Goal: Information Seeking & Learning: Learn about a topic

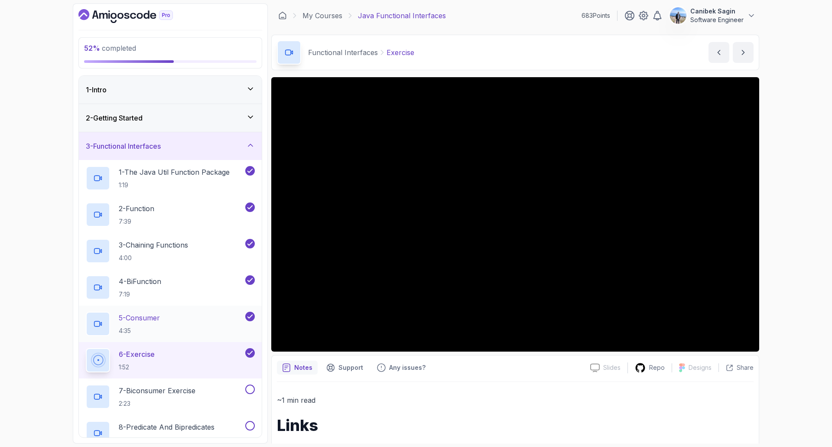
click at [169, 322] on div "5 - Consumer 4:35" at bounding box center [165, 323] width 158 height 24
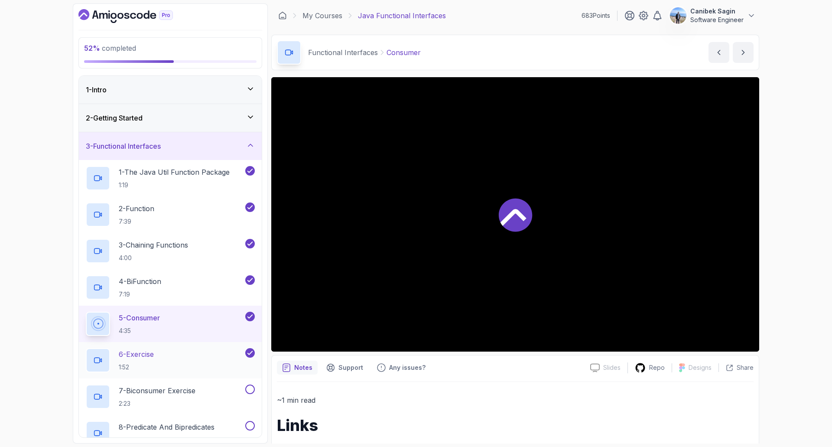
click at [162, 356] on div "6 - Exercise 1:52" at bounding box center [165, 360] width 158 height 24
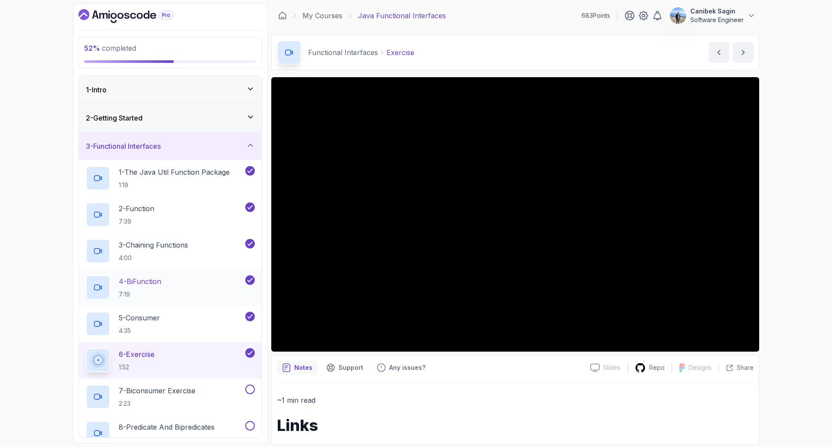
click at [206, 288] on div "4 - BiFunction 7:19" at bounding box center [165, 287] width 158 height 24
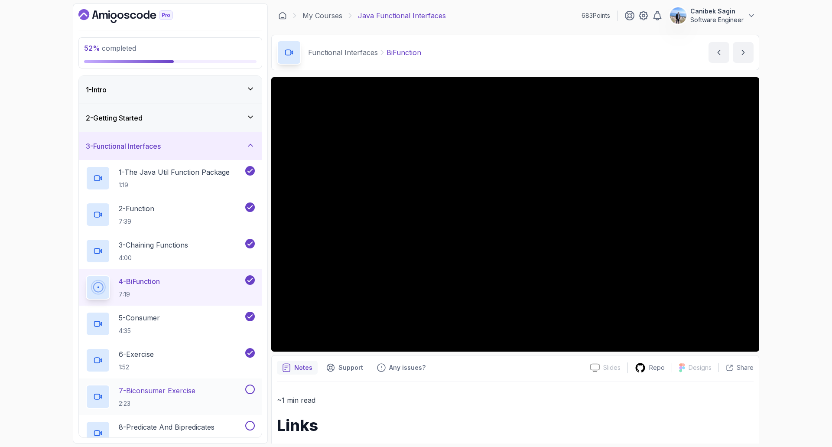
click at [150, 388] on p "7 - Biconsumer Exercise" at bounding box center [157, 390] width 77 height 10
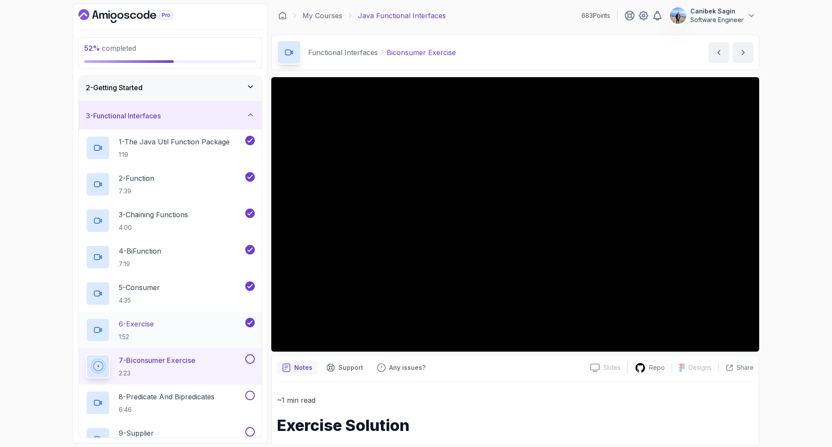
scroll to position [43, 0]
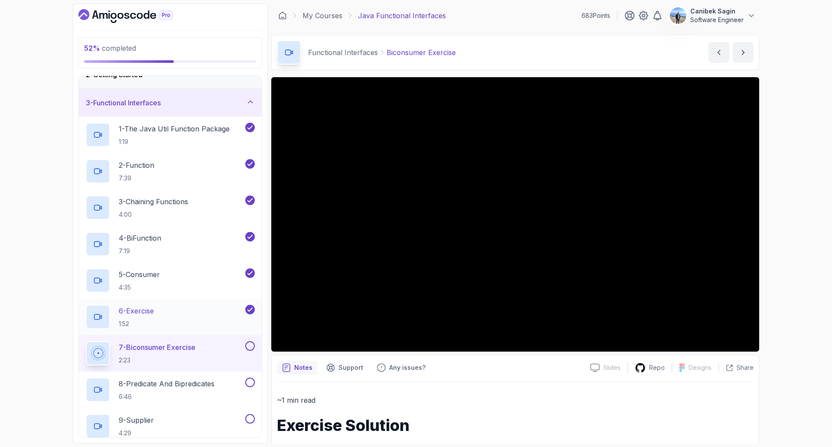
click at [173, 317] on div "6 - Exercise 1:52" at bounding box center [165, 316] width 158 height 24
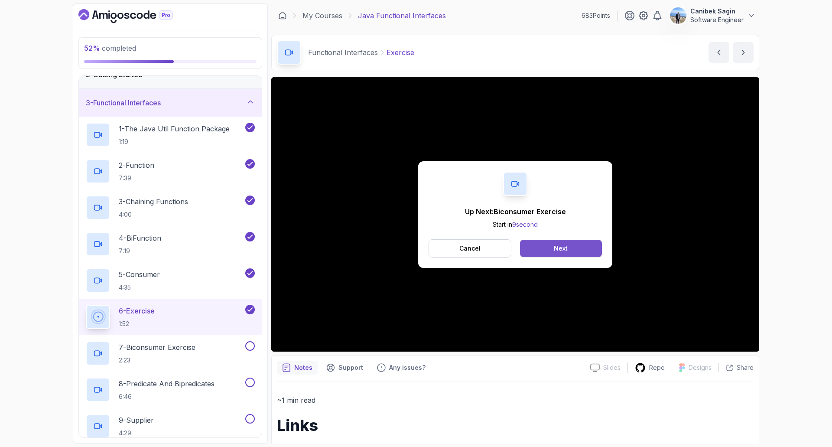
click at [570, 249] on button "Next" at bounding box center [561, 248] width 82 height 17
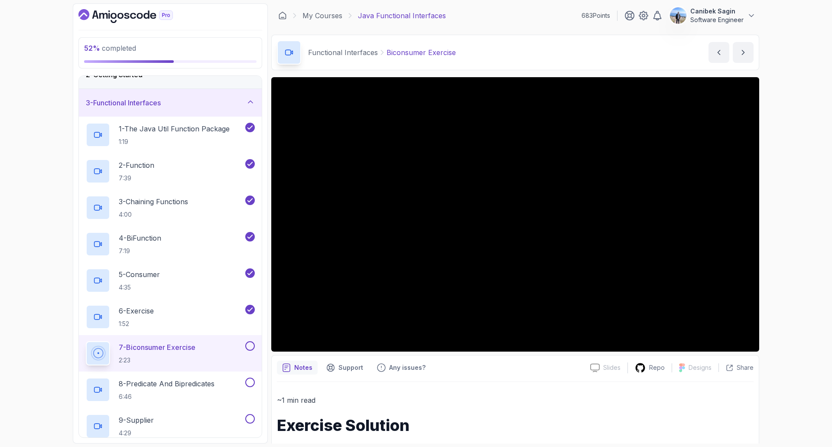
click at [246, 347] on button at bounding box center [250, 346] width 10 height 10
click at [142, 384] on p "8 - Predicate And Bipredicates" at bounding box center [167, 383] width 96 height 10
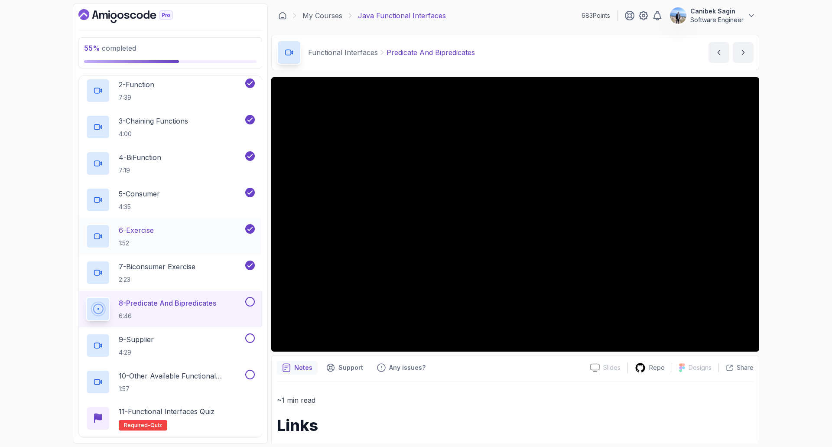
scroll to position [130, 0]
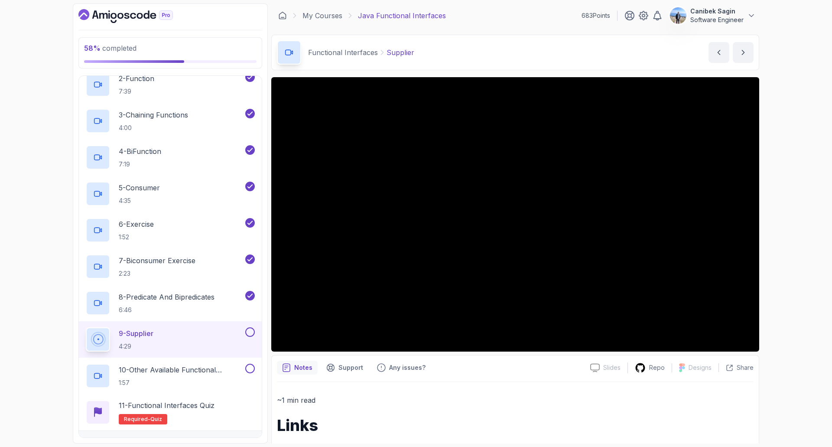
click at [249, 333] on button at bounding box center [250, 332] width 10 height 10
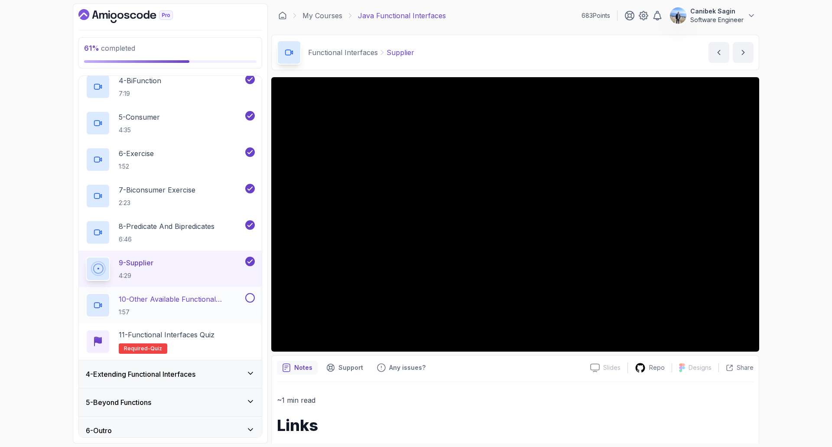
scroll to position [207, 0]
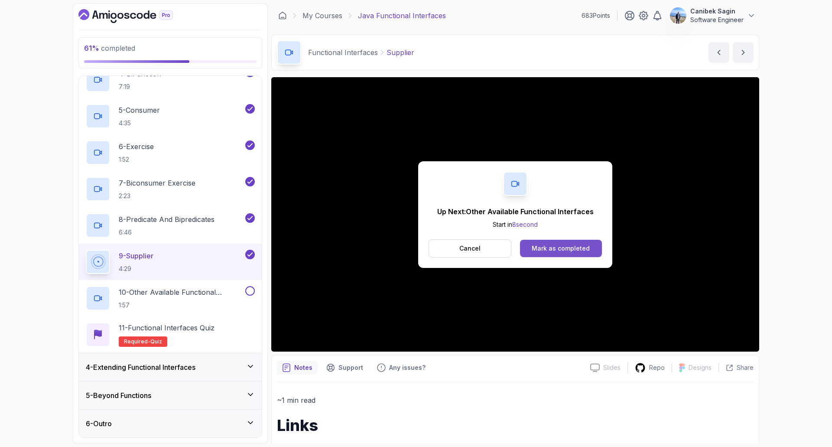
click at [559, 248] on div "Mark as completed" at bounding box center [560, 248] width 58 height 9
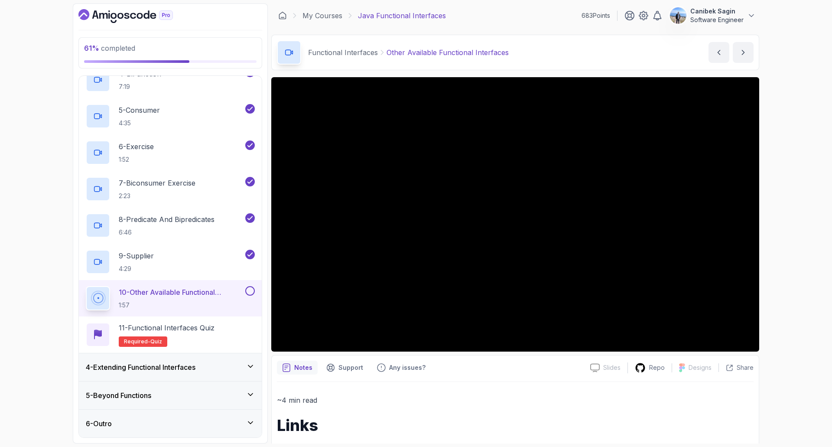
click at [252, 294] on button at bounding box center [250, 291] width 10 height 10
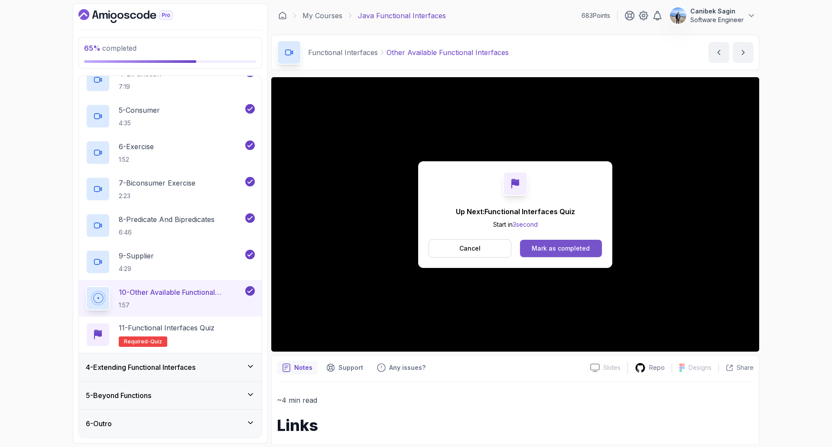
click at [556, 251] on div "Mark as completed" at bounding box center [560, 248] width 58 height 9
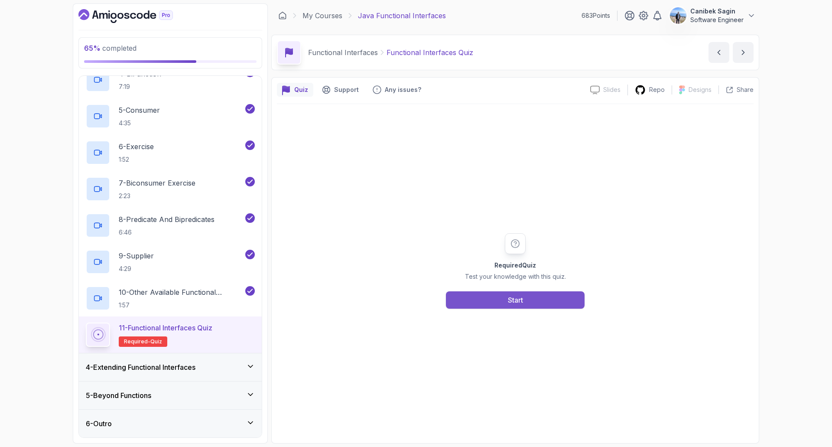
click at [524, 305] on button "Start" at bounding box center [515, 299] width 139 height 17
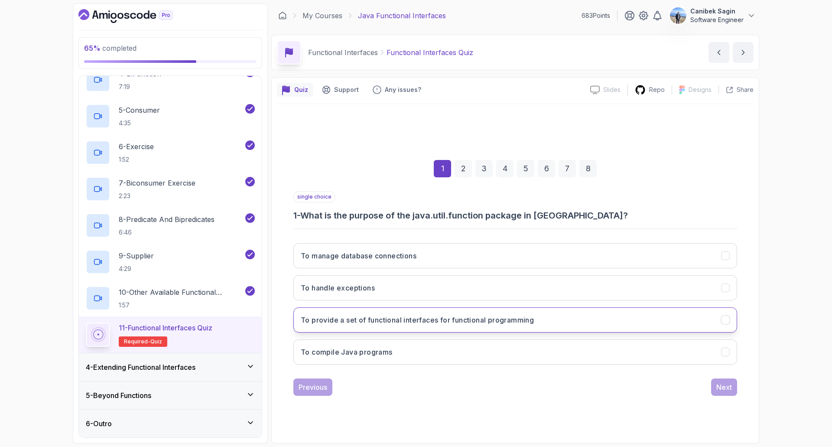
click at [466, 320] on h3 "To provide a set of functional interfaces for functional programming" at bounding box center [417, 319] width 233 height 10
click at [722, 389] on div "Next" at bounding box center [724, 387] width 16 height 10
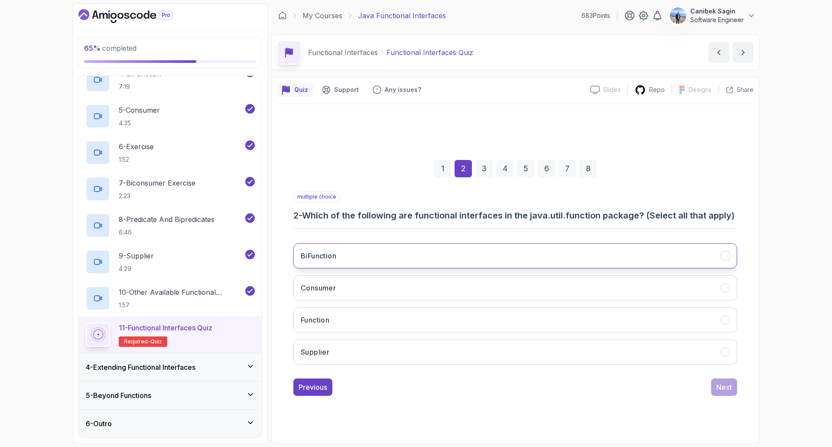
click at [438, 248] on button "BiFunction" at bounding box center [515, 255] width 444 height 25
click at [419, 275] on div "BiFunction Consumer Function Supplier" at bounding box center [515, 303] width 444 height 135
click at [414, 288] on button "Consumer" at bounding box center [515, 287] width 444 height 25
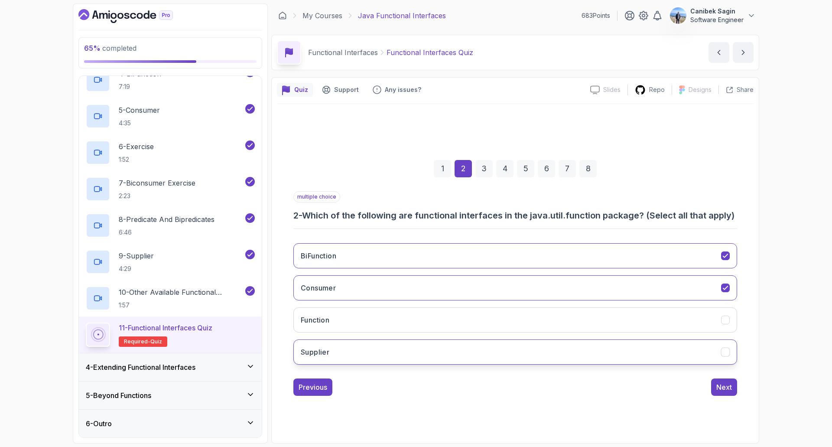
click at [400, 346] on button "Supplier" at bounding box center [515, 351] width 444 height 25
click at [729, 385] on div "Next" at bounding box center [724, 387] width 16 height 10
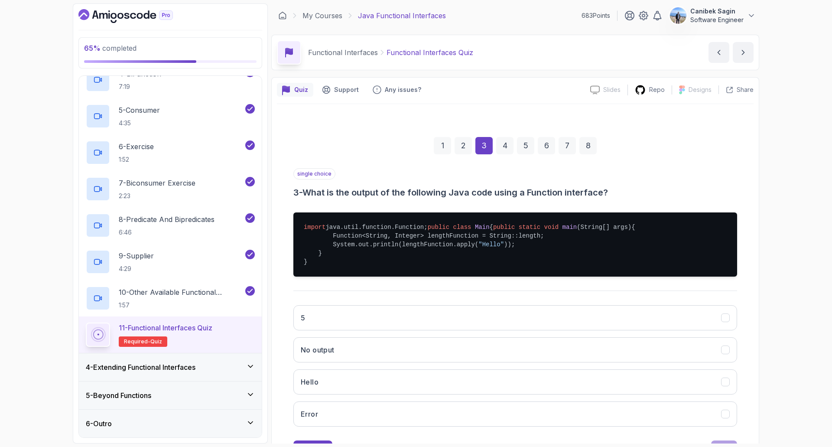
click at [458, 149] on div "2" at bounding box center [462, 145] width 17 height 17
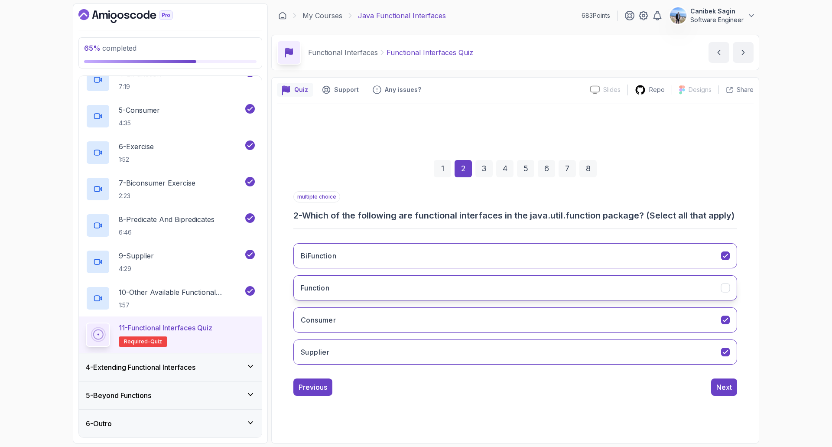
click at [448, 294] on button "Function" at bounding box center [515, 287] width 444 height 25
click at [717, 383] on div "Next" at bounding box center [724, 387] width 16 height 10
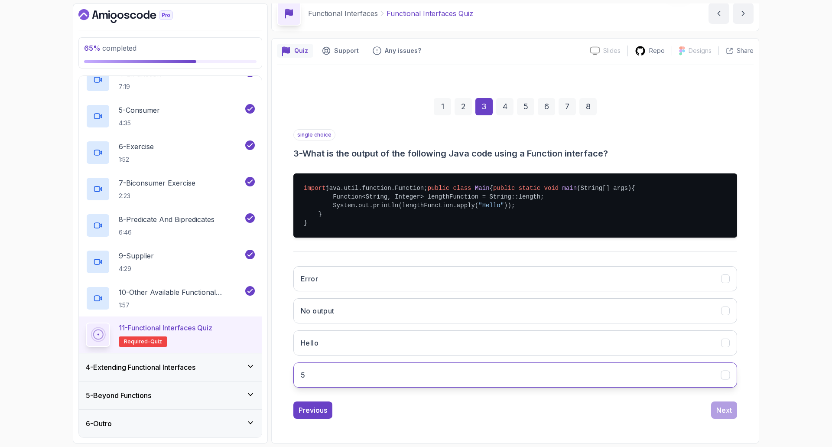
scroll to position [65, 0]
click at [388, 373] on button "5" at bounding box center [515, 374] width 444 height 25
click at [720, 405] on div "Next" at bounding box center [724, 410] width 16 height 10
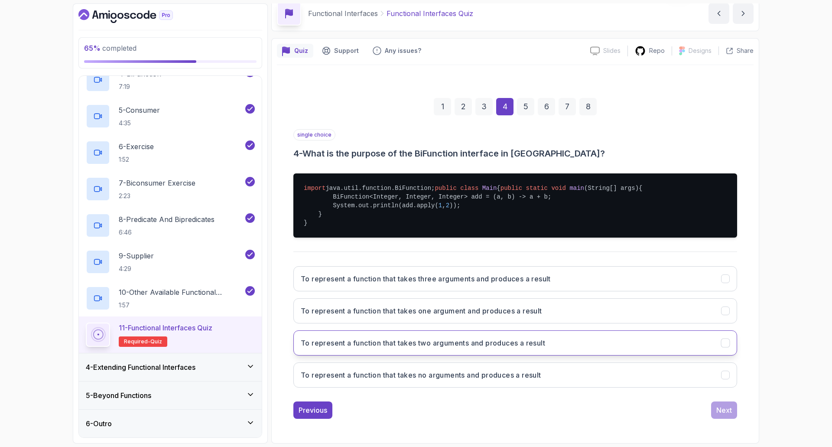
click at [447, 345] on h3 "To represent a function that takes two arguments and produces a result" at bounding box center [423, 342] width 244 height 10
click at [727, 411] on div "Next" at bounding box center [724, 410] width 16 height 10
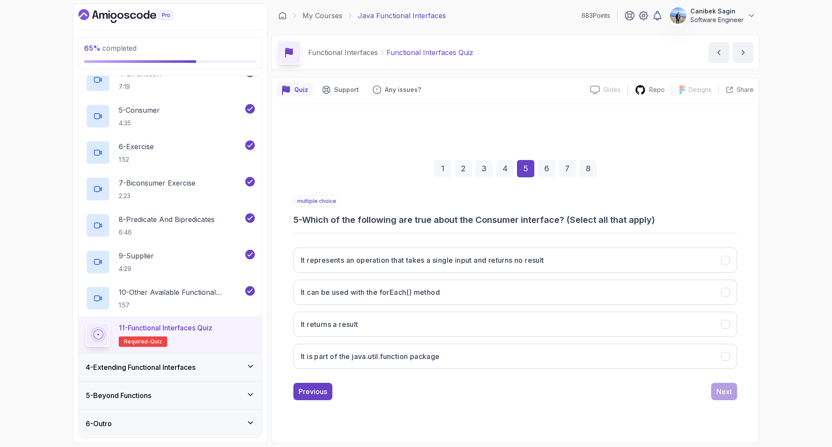
scroll to position [0, 0]
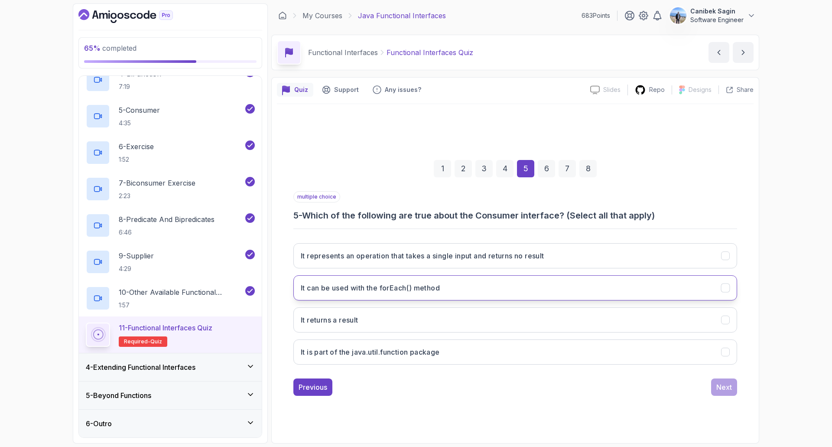
click at [357, 287] on h3 "It can be used with the forEach() method" at bounding box center [370, 287] width 139 height 10
click at [376, 262] on button "It represents an operation that takes a single input and returns no result" at bounding box center [515, 255] width 444 height 25
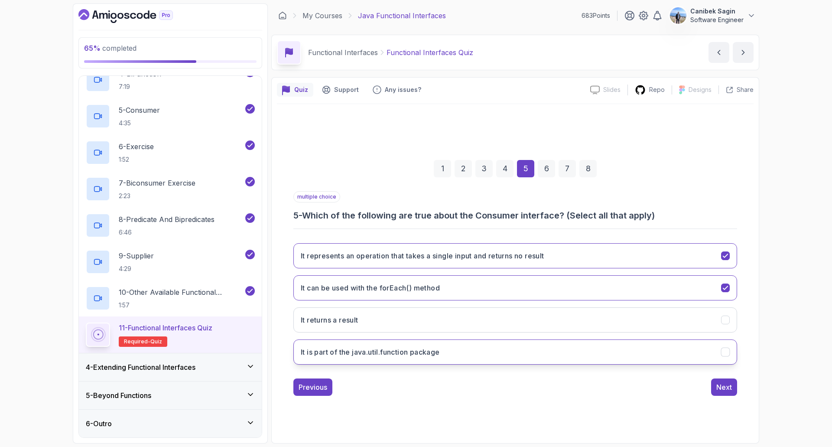
click at [356, 355] on h3 "It is part of the java.util.function package" at bounding box center [370, 352] width 139 height 10
click at [729, 388] on div "Next" at bounding box center [724, 387] width 16 height 10
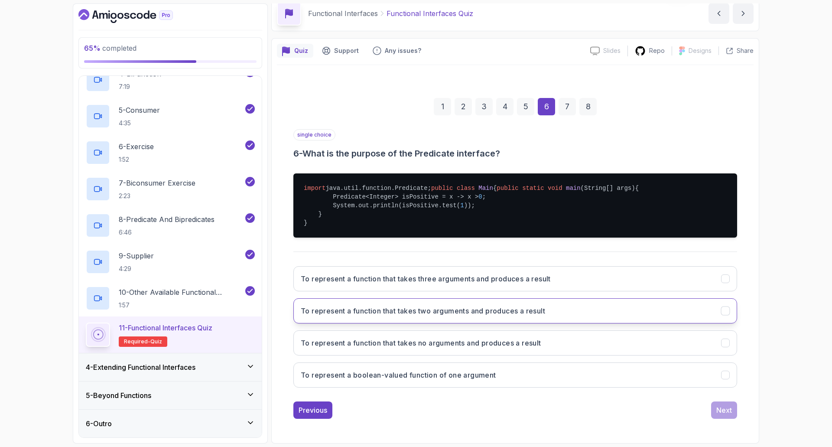
scroll to position [65, 0]
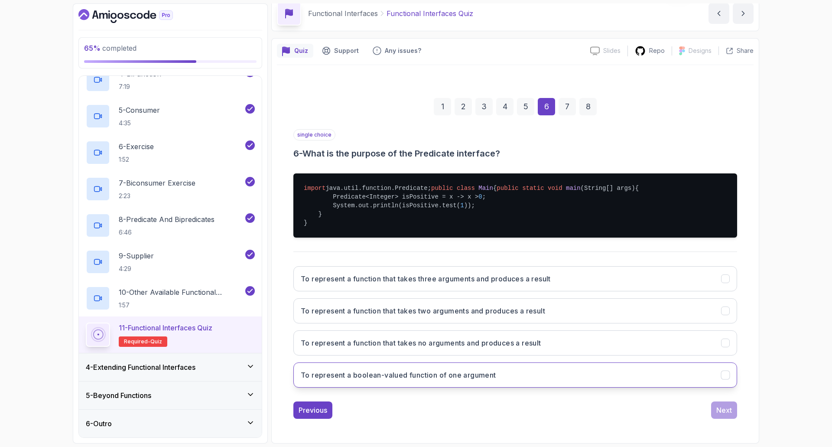
click at [395, 374] on h3 "To represent a boolean-valued function of one argument" at bounding box center [398, 374] width 195 height 10
click at [725, 411] on div "Next" at bounding box center [724, 410] width 16 height 10
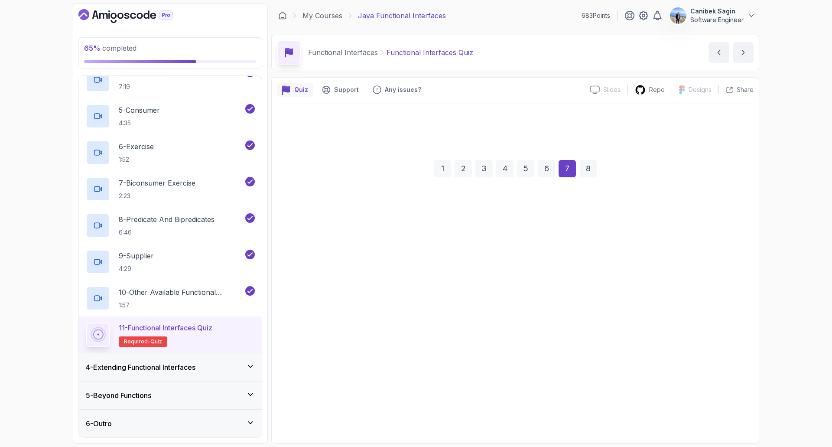
scroll to position [0, 0]
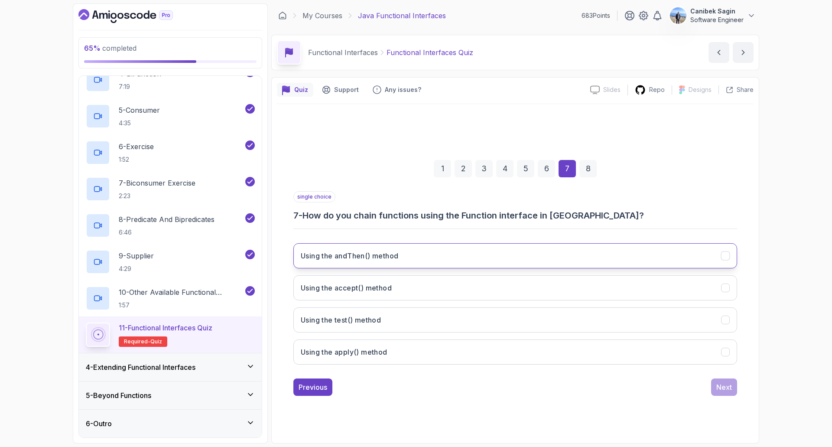
click at [421, 259] on button "Using the andThen() method" at bounding box center [515, 255] width 444 height 25
click at [722, 392] on button "Next" at bounding box center [724, 386] width 26 height 17
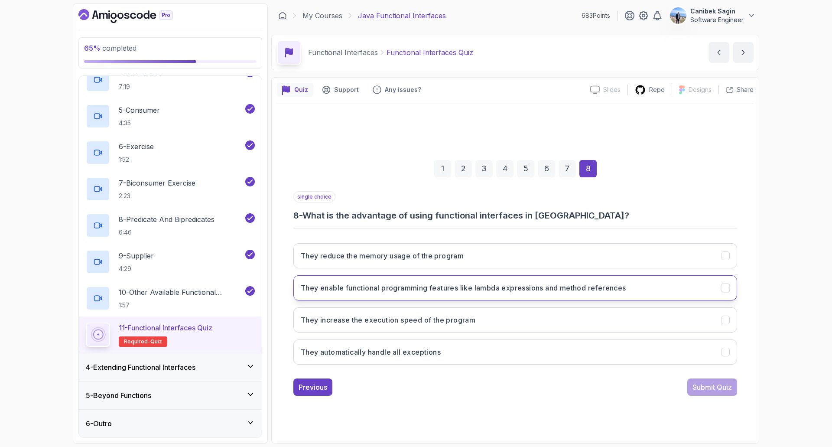
click at [502, 290] on h3 "They enable functional programming features like lambda expressions and method …" at bounding box center [463, 287] width 325 height 10
click at [712, 388] on div "Submit Quiz" at bounding box center [711, 387] width 39 height 10
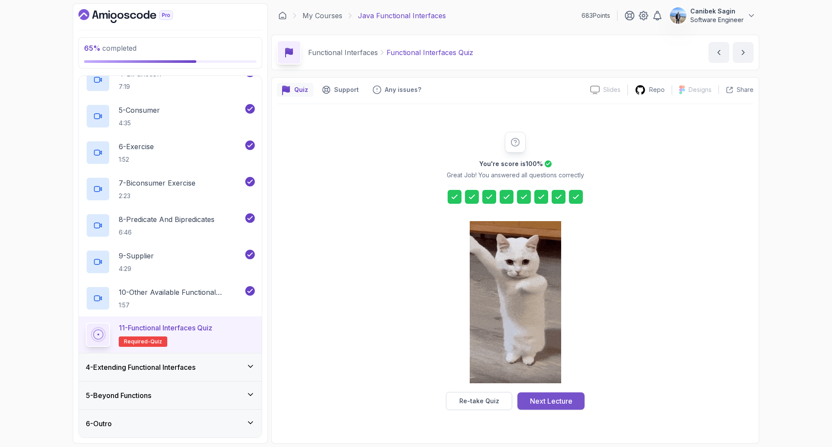
click at [564, 401] on div "Next Lecture" at bounding box center [551, 400] width 42 height 10
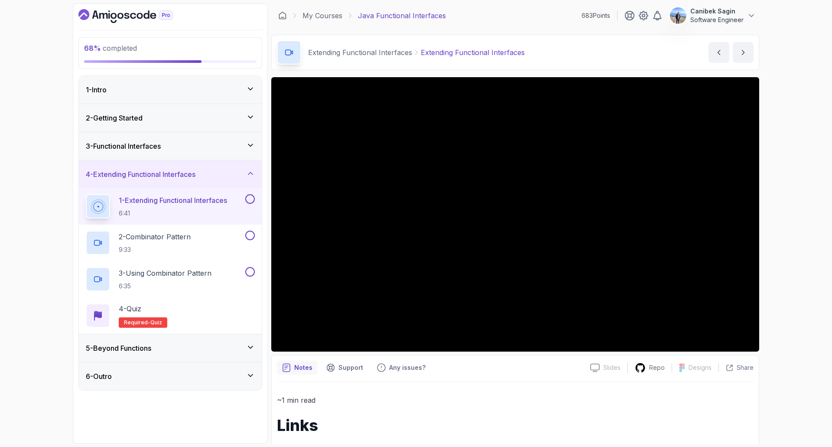
click at [185, 346] on div "5 - Beyond Functions" at bounding box center [170, 348] width 169 height 10
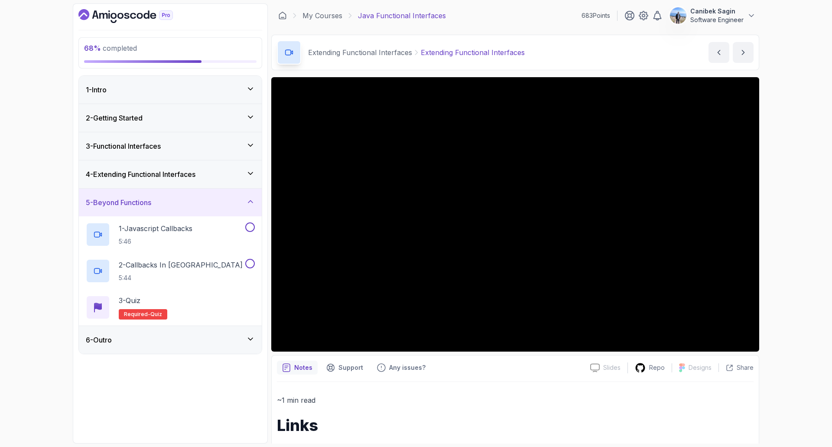
click at [220, 346] on div "6 - Outro" at bounding box center [170, 340] width 183 height 28
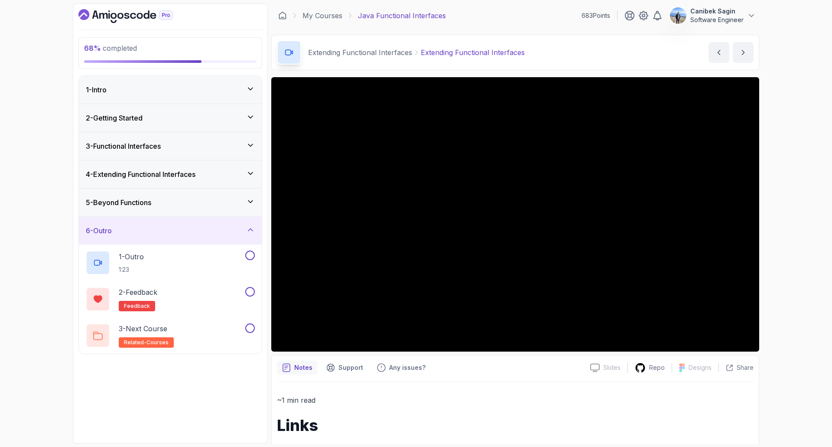
click at [170, 204] on div "5 - Beyond Functions" at bounding box center [170, 202] width 169 height 10
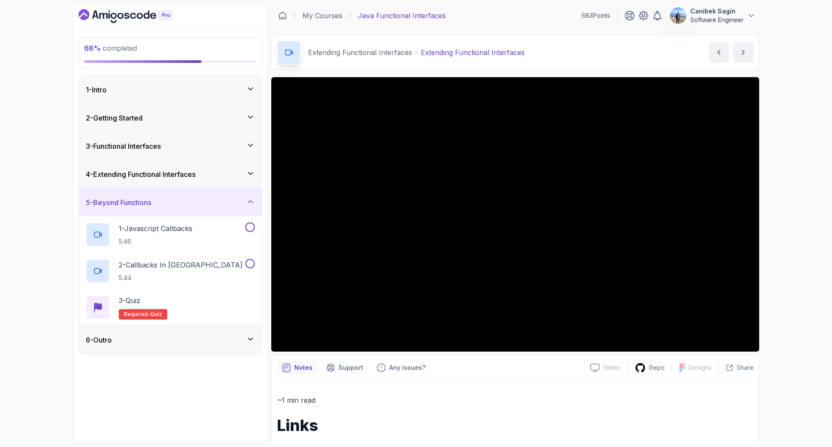
click at [144, 173] on h3 "4 - Extending Functional Interfaces" at bounding box center [141, 174] width 110 height 10
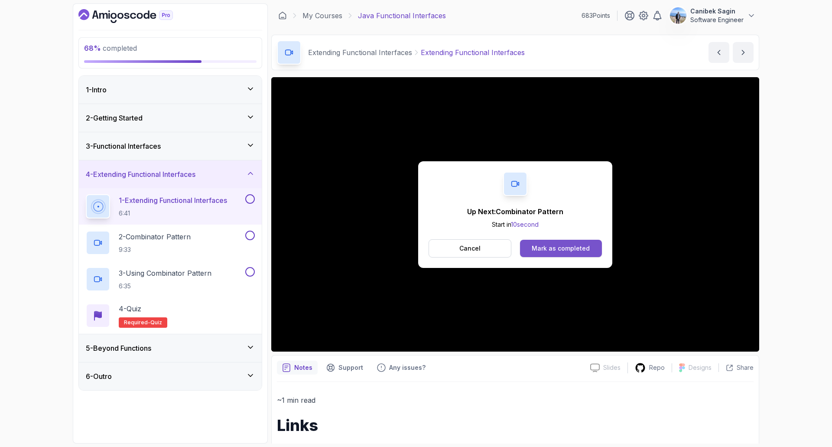
click at [573, 246] on div "Mark as completed" at bounding box center [560, 248] width 58 height 9
